Goal: Navigation & Orientation: Find specific page/section

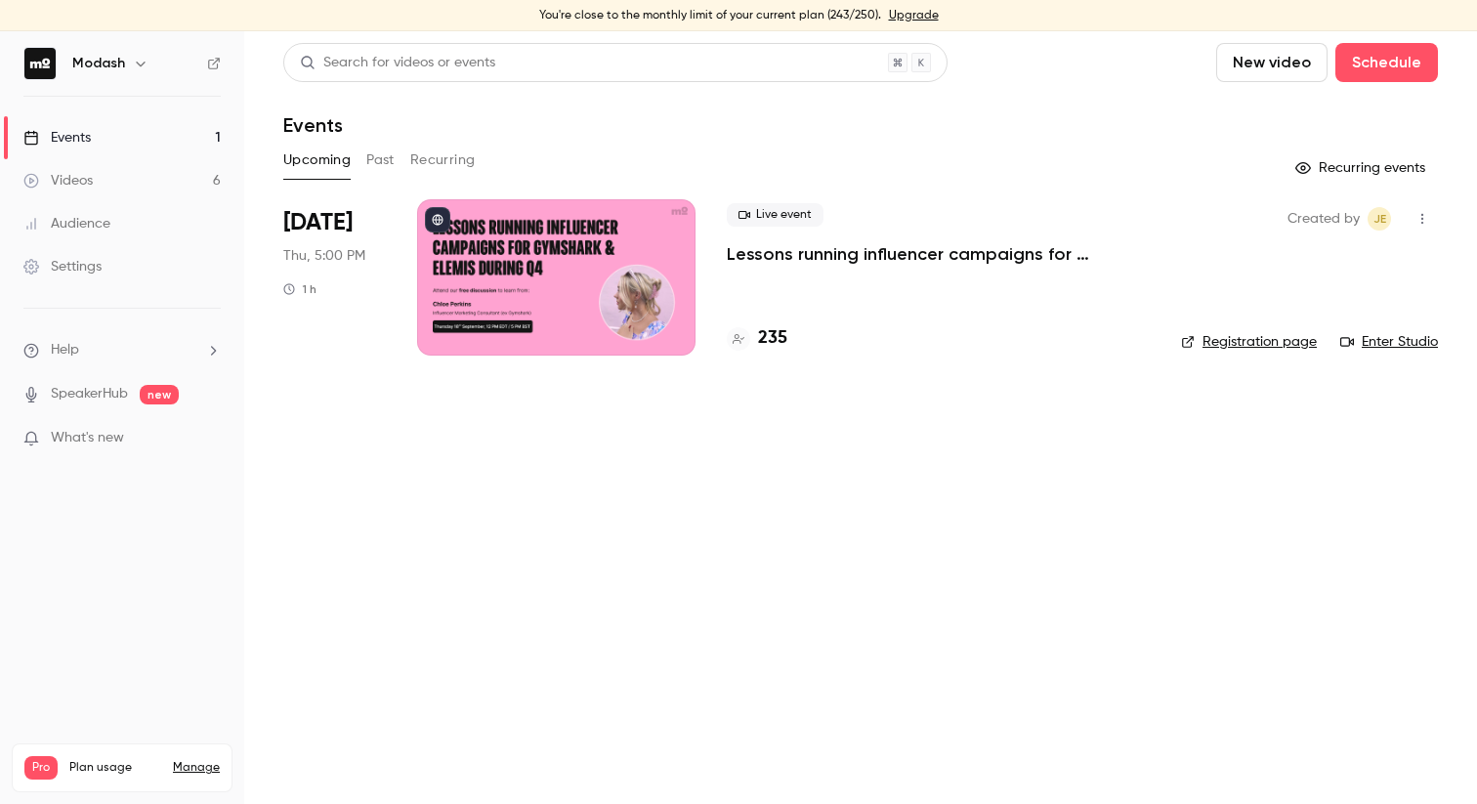
click at [758, 341] on h4 "235" at bounding box center [772, 338] width 29 height 26
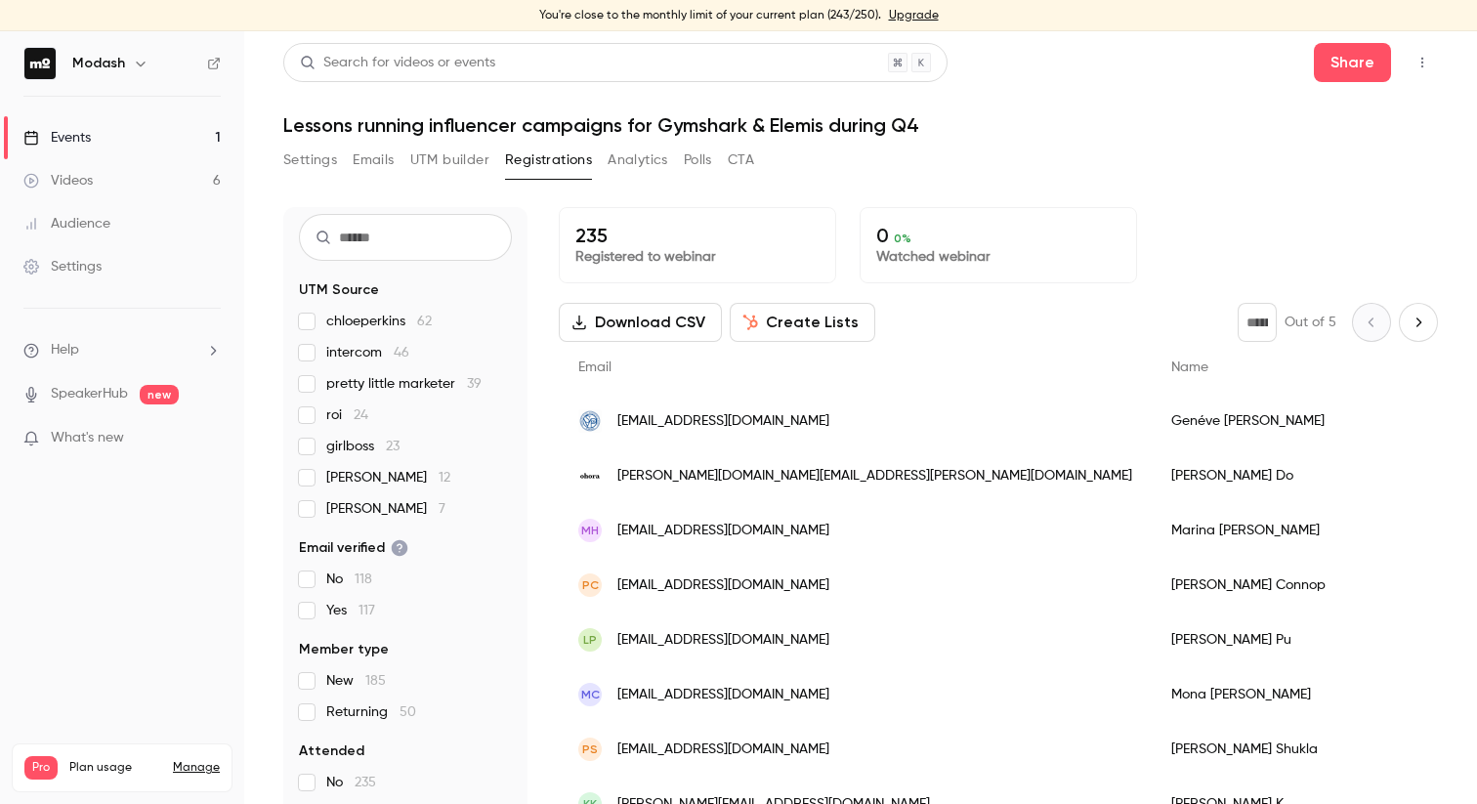
click at [127, 134] on link "Events 1" at bounding box center [122, 137] width 244 height 43
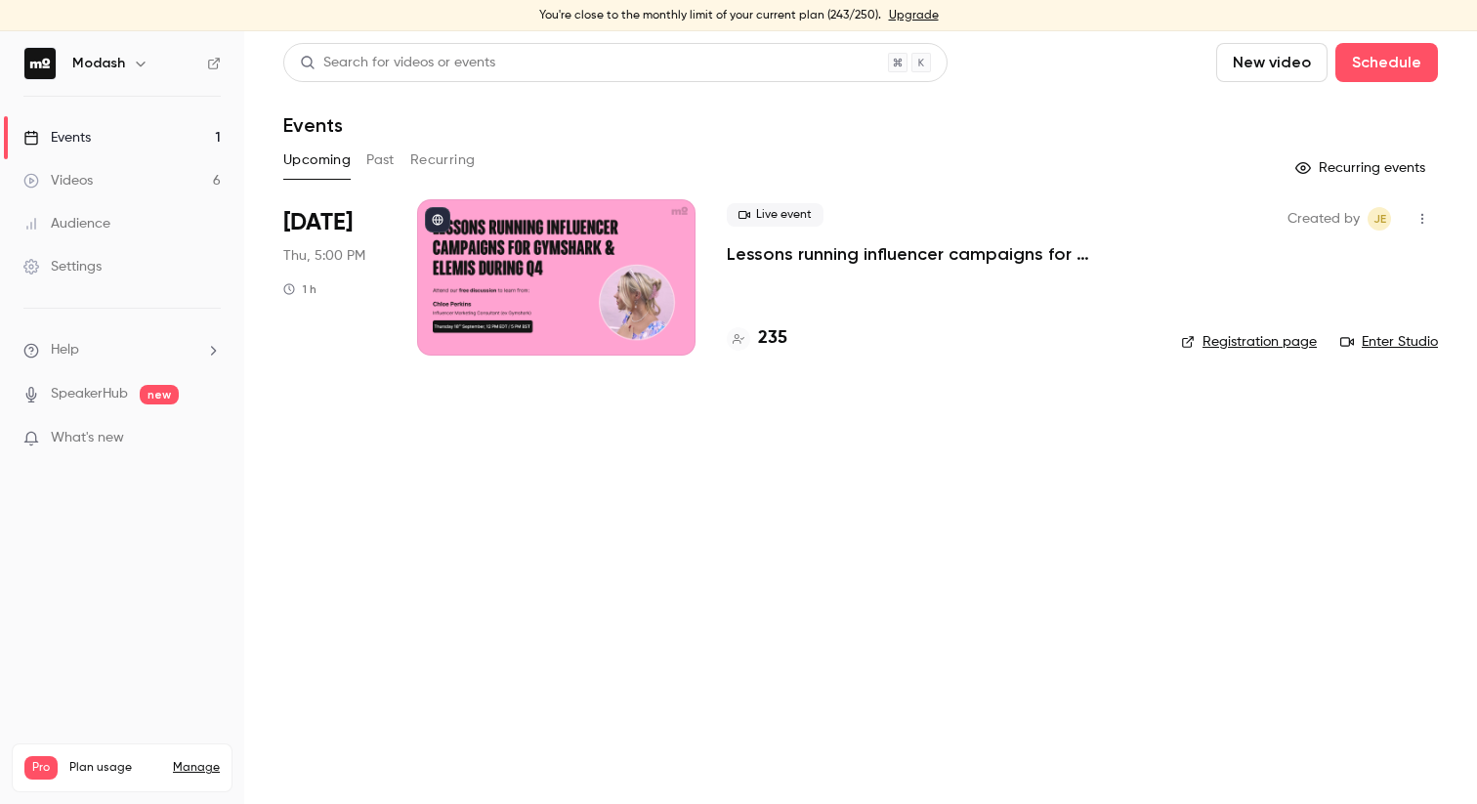
click at [37, 135] on icon at bounding box center [30, 138] width 13 height 15
click at [65, 184] on div "Videos" at bounding box center [57, 181] width 69 height 20
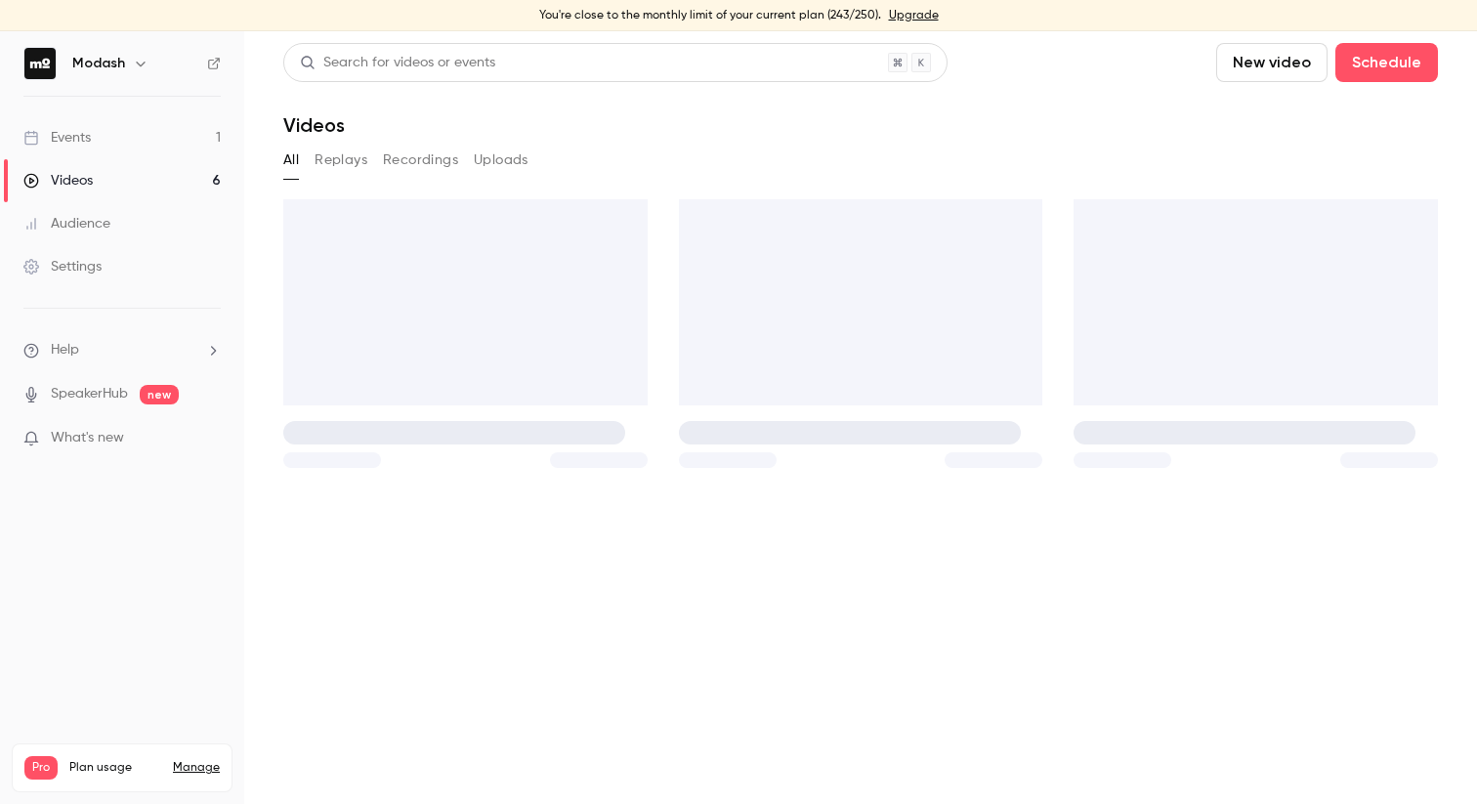
click at [65, 151] on link "Events 1" at bounding box center [122, 137] width 244 height 43
